Goal: Download file/media

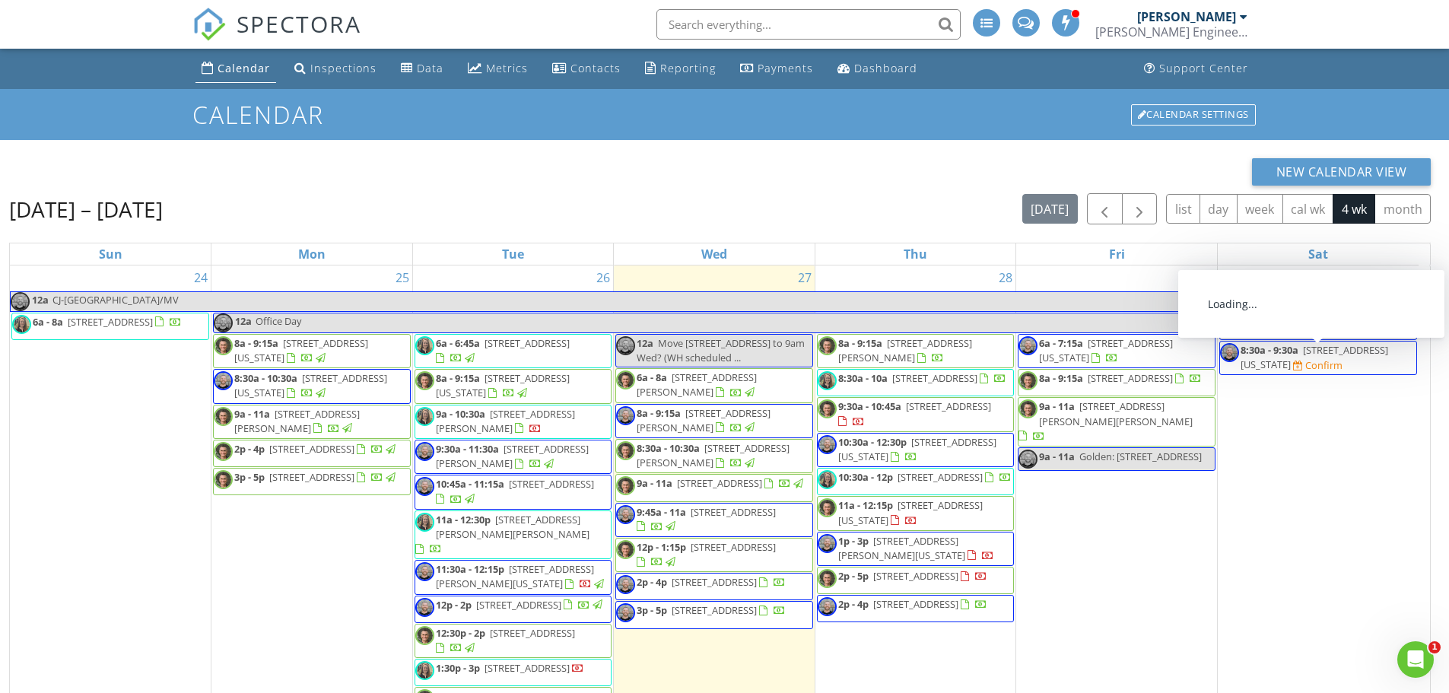
click at [538, 186] on div "New Calendar View Aug 24 – Sep 20, 2025 today list day week cal wk 4 wk month S…" at bounding box center [719, 522] width 1421 height 728
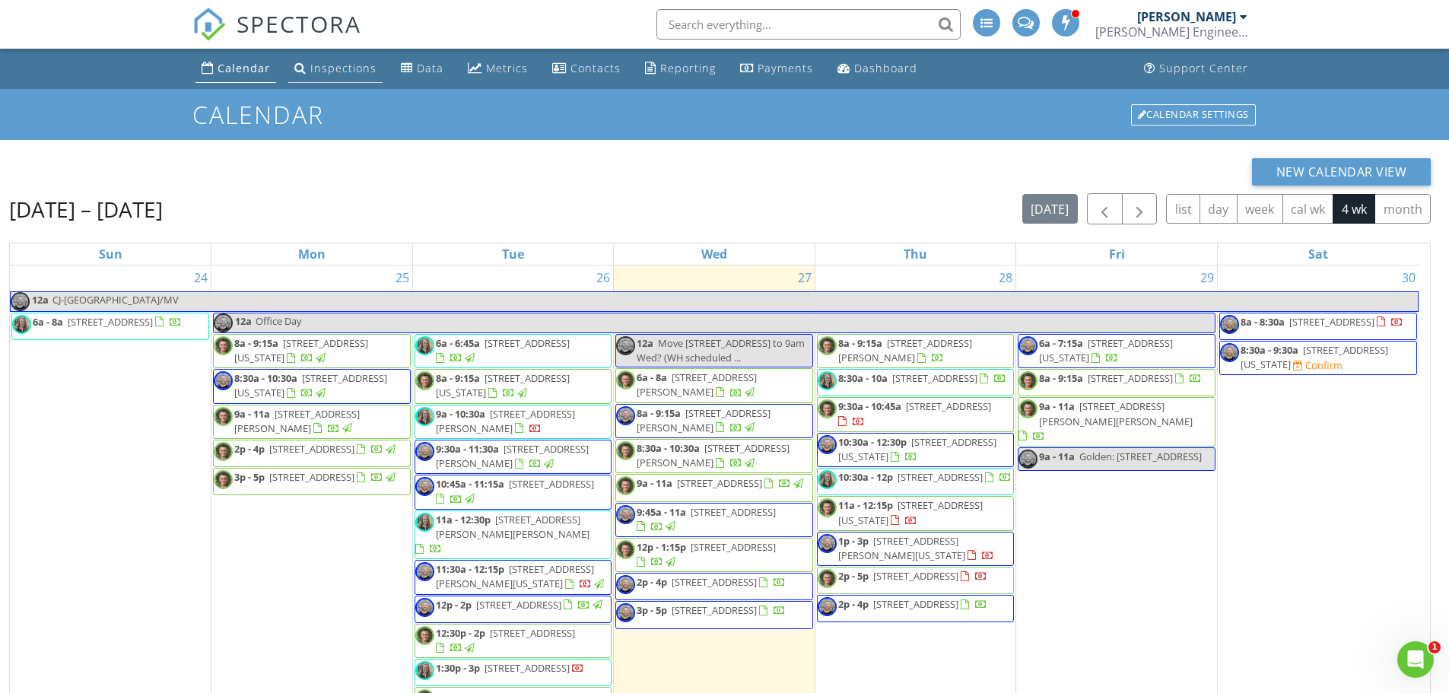
click at [338, 66] on div "Inspections" at bounding box center [343, 68] width 66 height 14
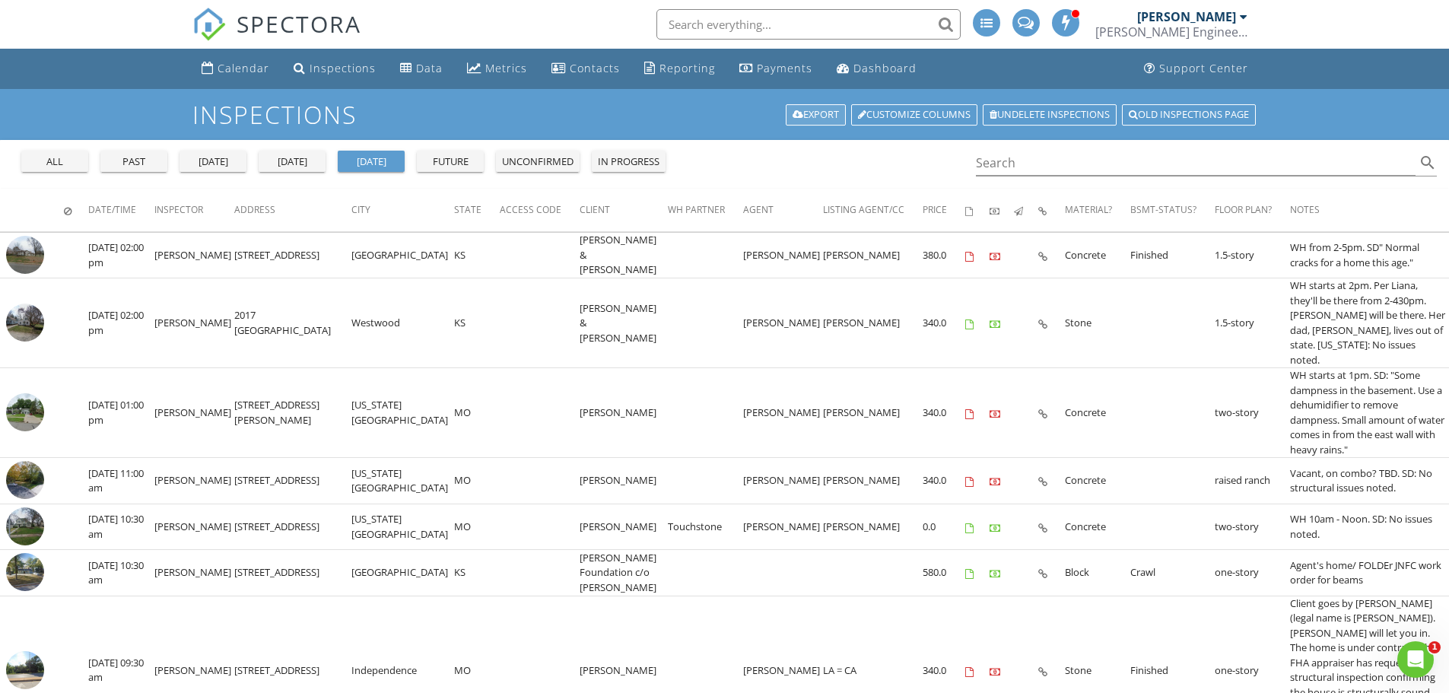
click at [804, 113] on link "Export" at bounding box center [816, 114] width 60 height 21
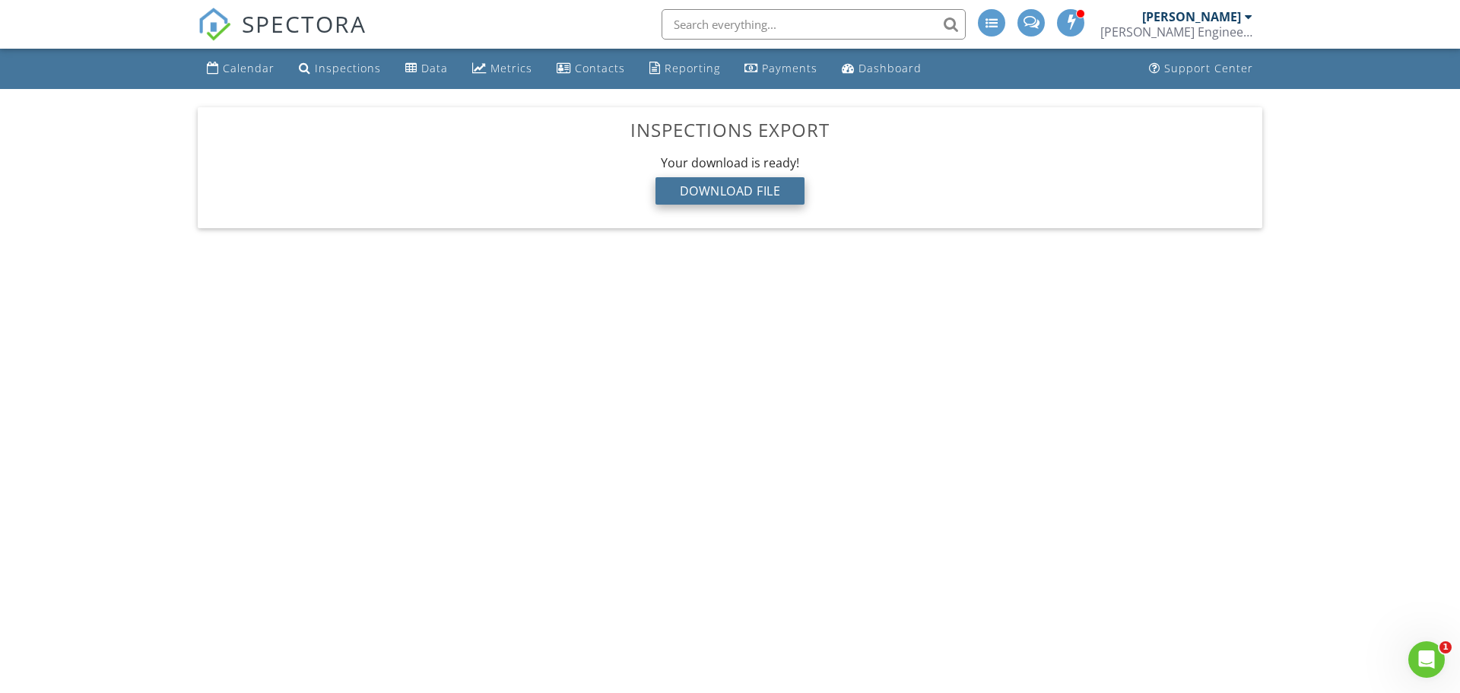
click at [724, 187] on div "Download File" at bounding box center [730, 190] width 150 height 27
click at [755, 180] on div "Download File" at bounding box center [730, 190] width 150 height 27
click at [223, 69] on div "Calendar" at bounding box center [249, 68] width 52 height 14
